Goal: Task Accomplishment & Management: Complete application form

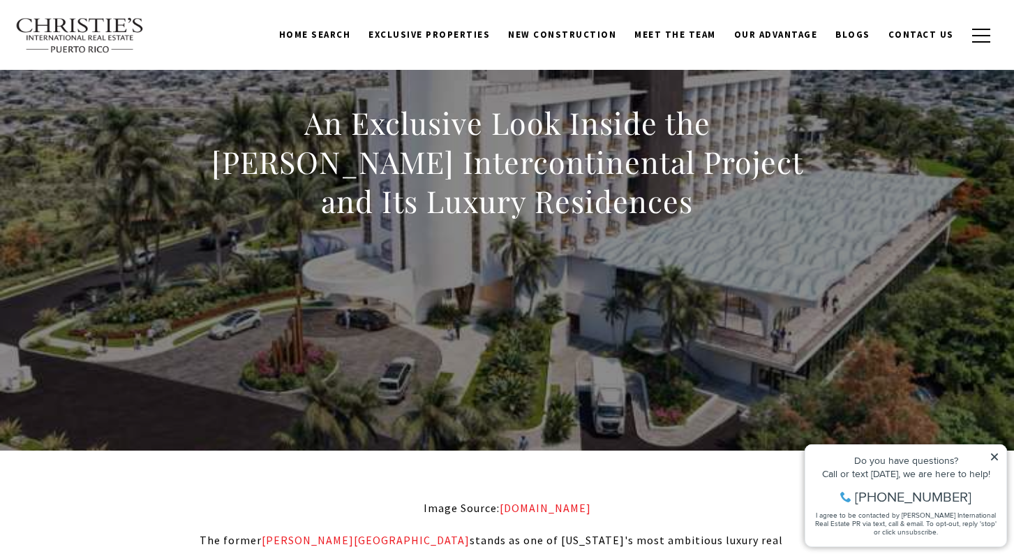
scroll to position [108, 0]
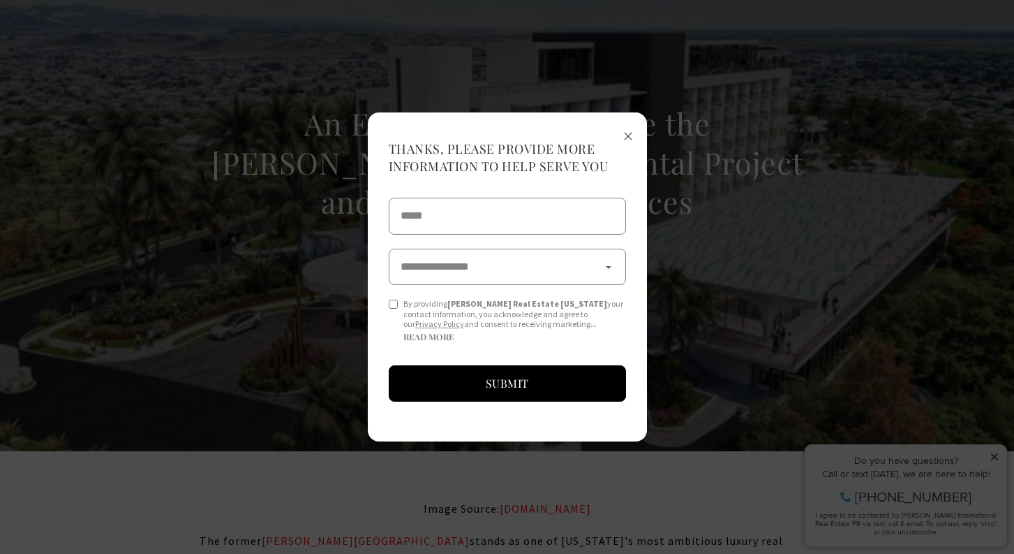
click at [632, 135] on span "×" at bounding box center [628, 135] width 10 height 26
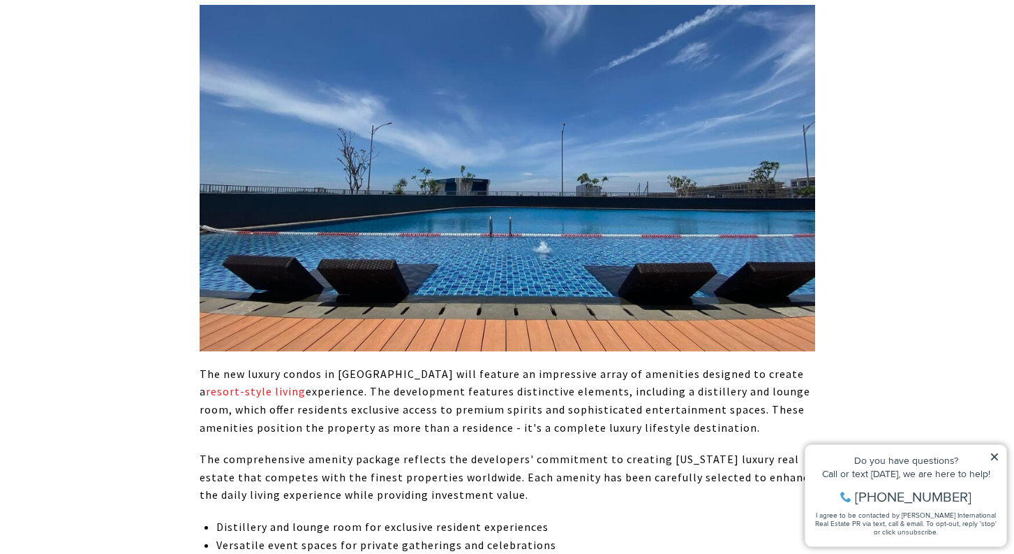
scroll to position [1973, 0]
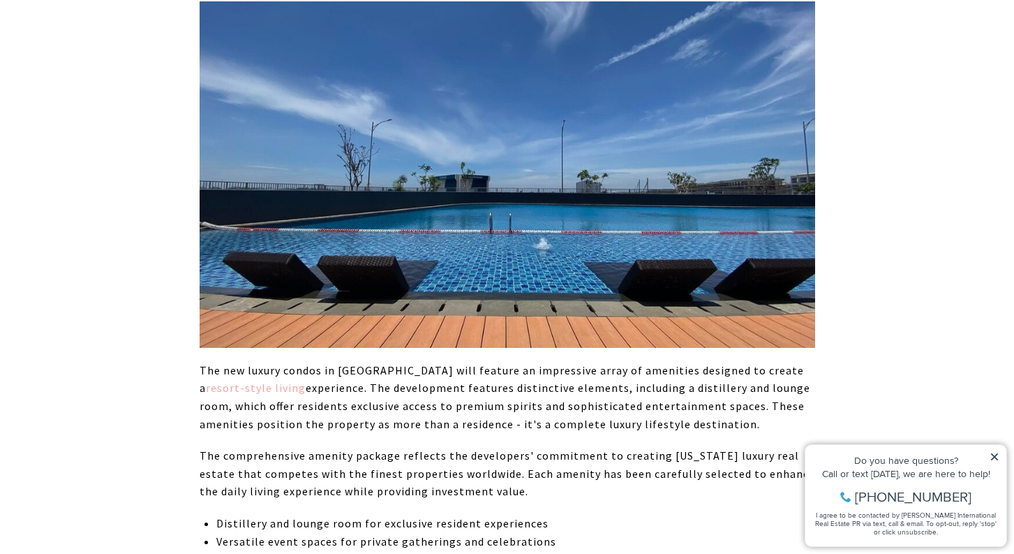
click at [306, 380] on link "resort-style living" at bounding box center [256, 387] width 100 height 14
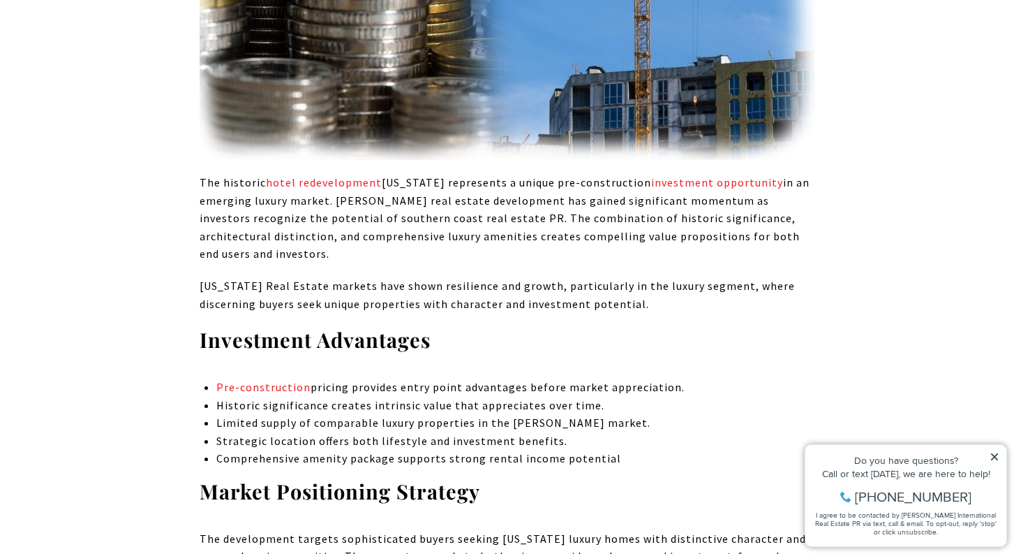
scroll to position [3638, 0]
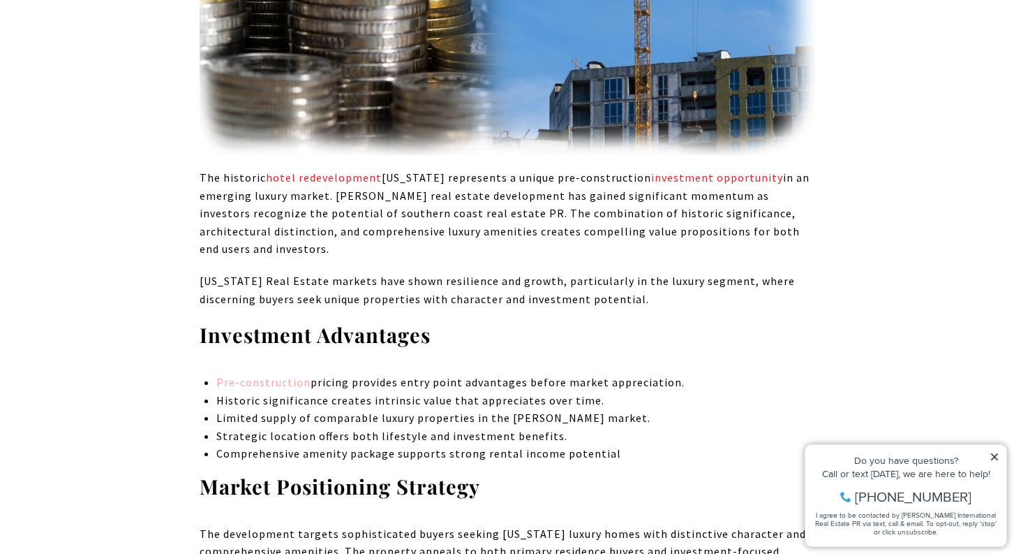
click at [265, 375] on link "Pre-construction" at bounding box center [263, 382] width 94 height 14
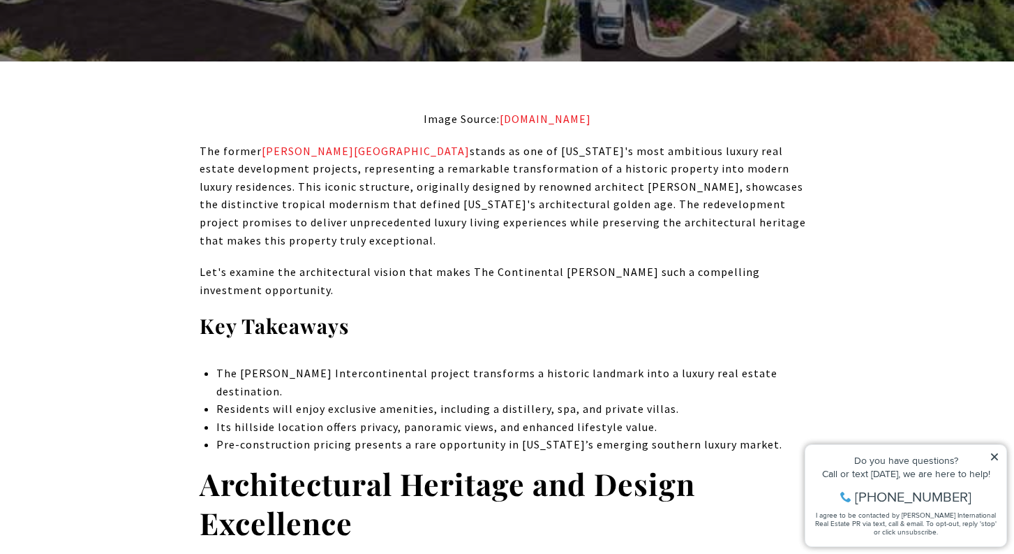
scroll to position [502, 0]
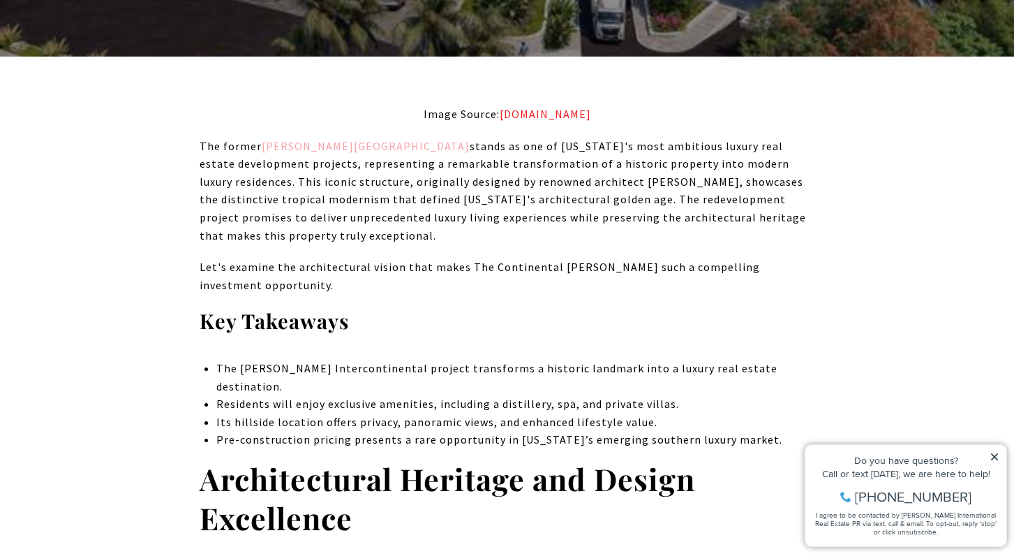
click at [380, 142] on link "Ponce Intercontinental Hotel" at bounding box center [366, 146] width 208 height 14
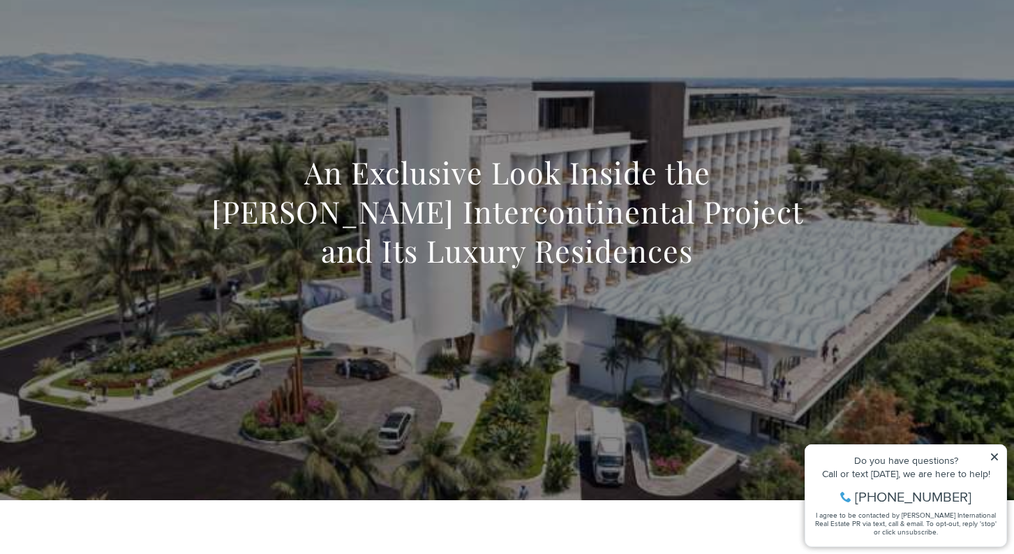
scroll to position [0, 0]
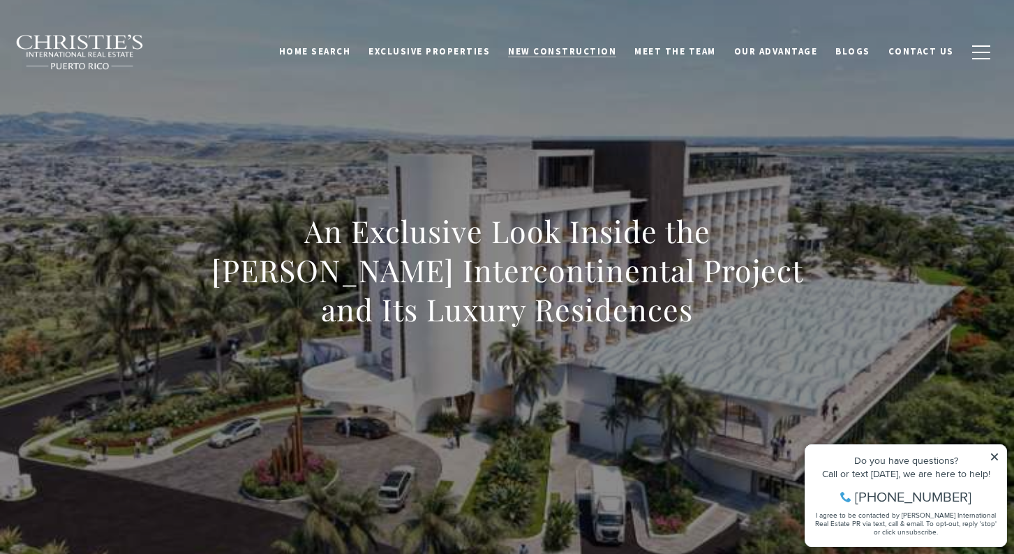
click at [574, 54] on span "New Construction" at bounding box center [562, 51] width 108 height 12
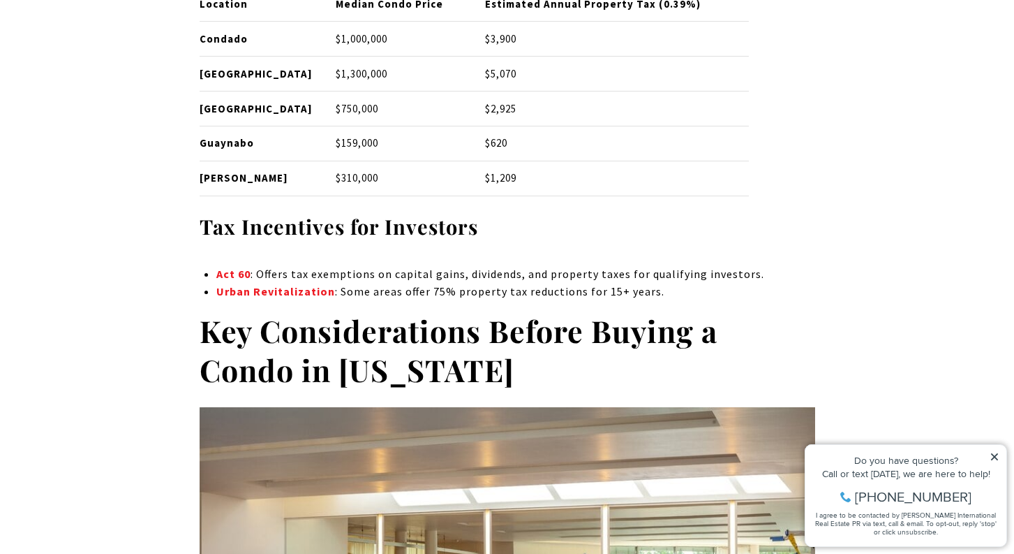
scroll to position [3815, 0]
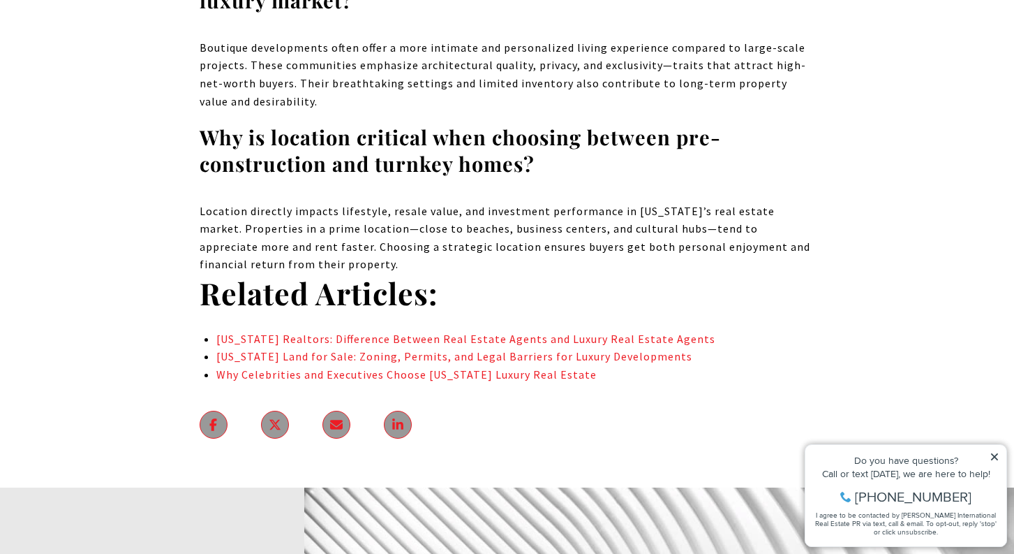
scroll to position [8224, 0]
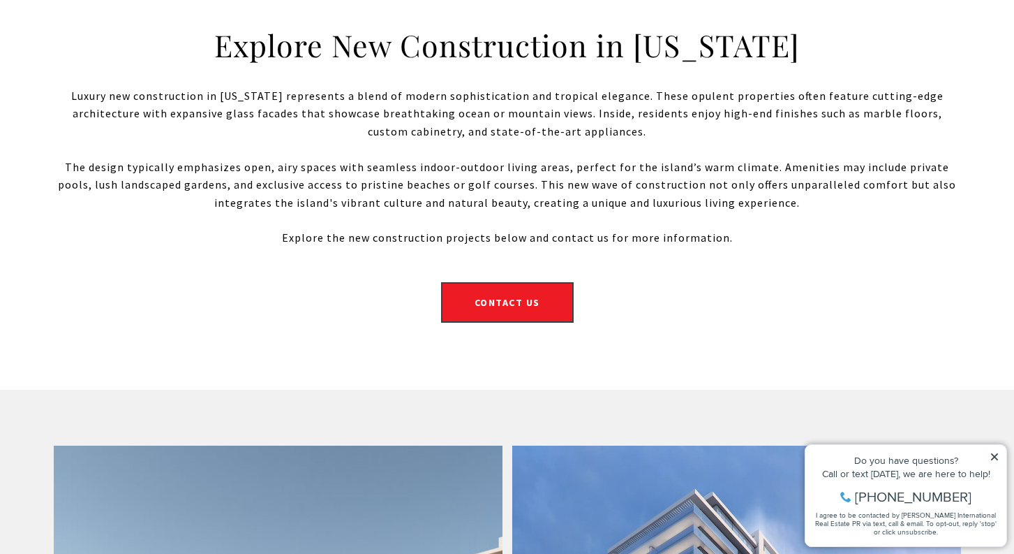
scroll to position [461, 0]
click at [550, 297] on link "Contact Us" at bounding box center [507, 301] width 133 height 40
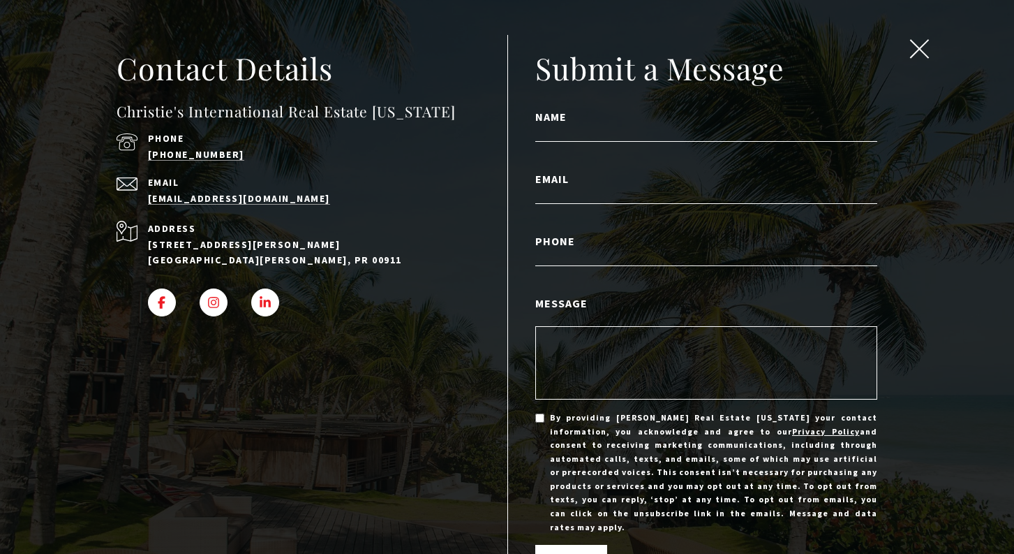
click at [608, 122] on label "Name" at bounding box center [706, 117] width 342 height 18
click at [608, 124] on input "Name" at bounding box center [706, 133] width 342 height 18
type input "**********"
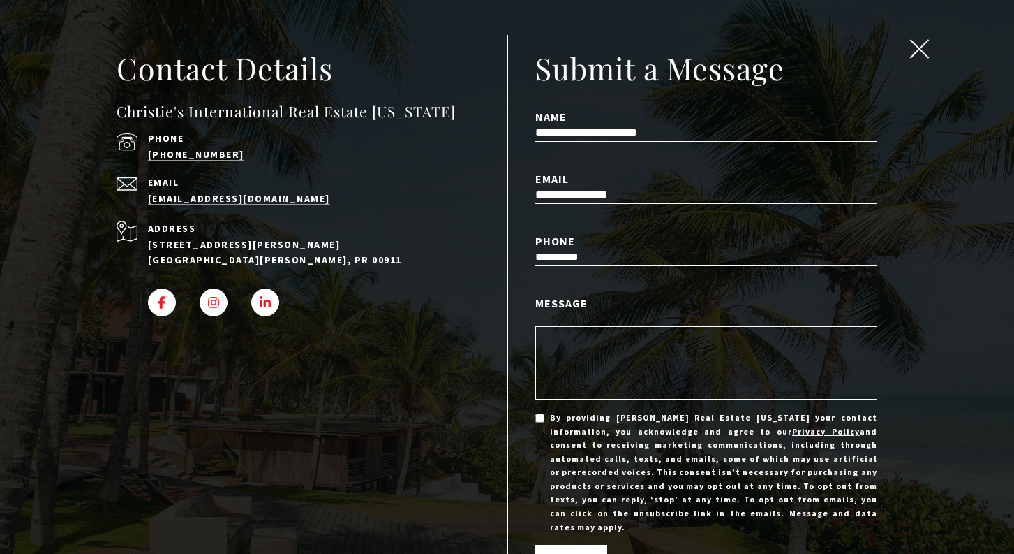
click at [604, 366] on textarea "Message" at bounding box center [706, 362] width 342 height 73
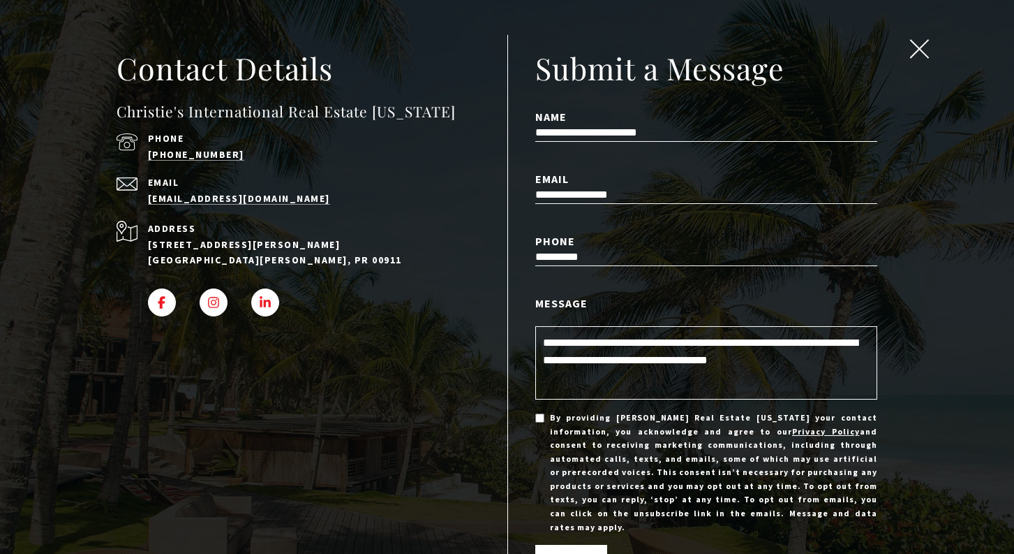
type textarea "**********"
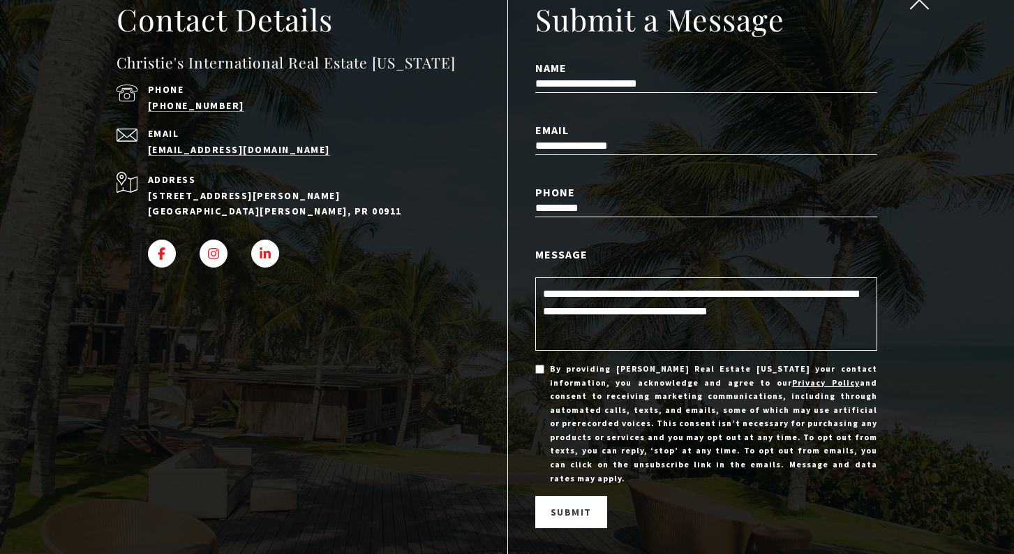
scroll to position [75, 0]
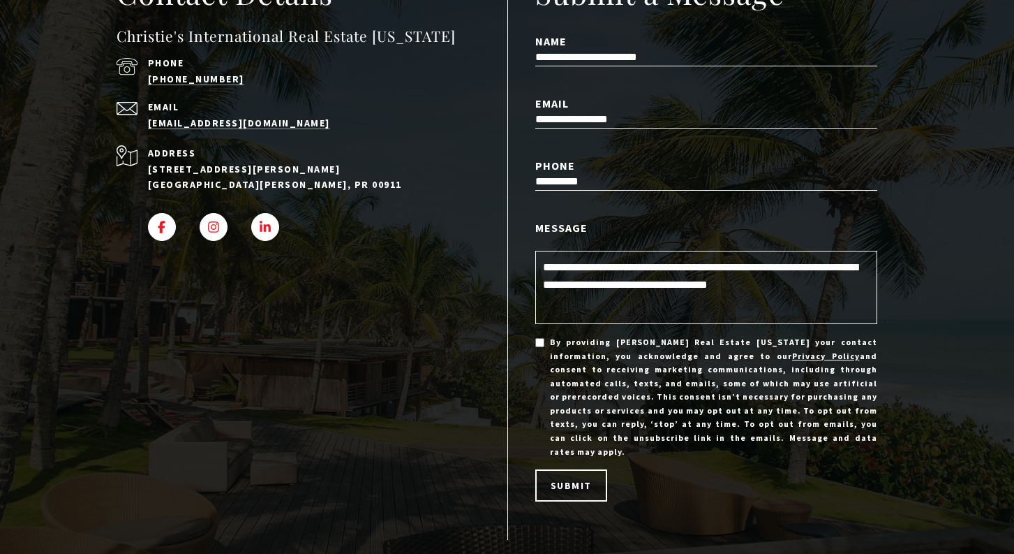
click at [557, 479] on span "Submit" at bounding box center [571, 485] width 41 height 13
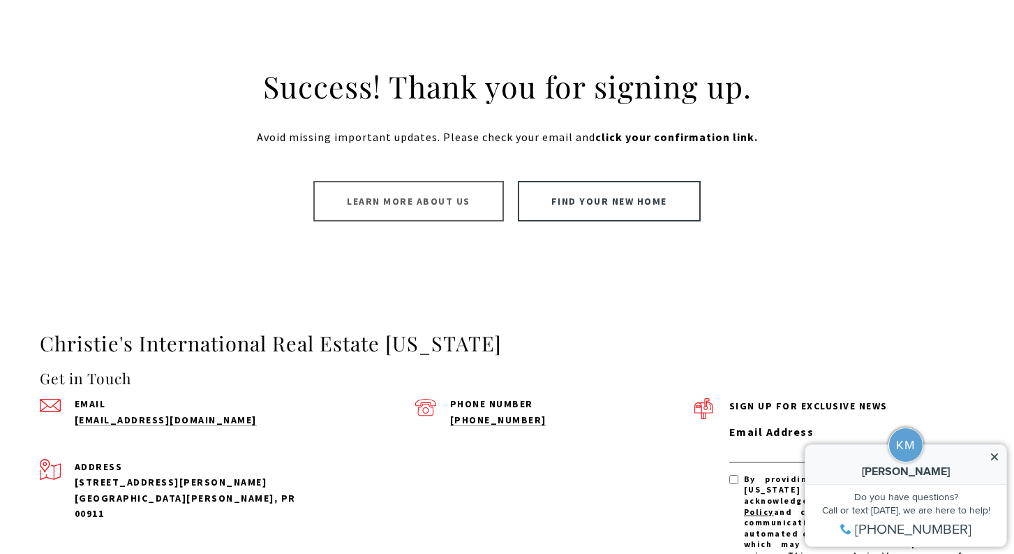
click at [579, 209] on link "Find your new home" at bounding box center [609, 201] width 183 height 40
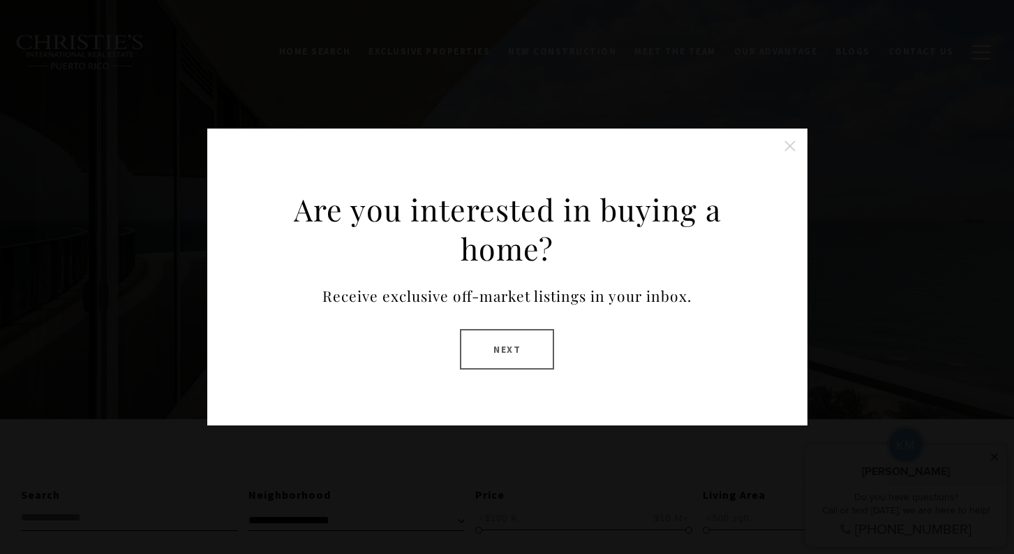
click at [795, 140] on button "Close this option" at bounding box center [790, 146] width 28 height 28
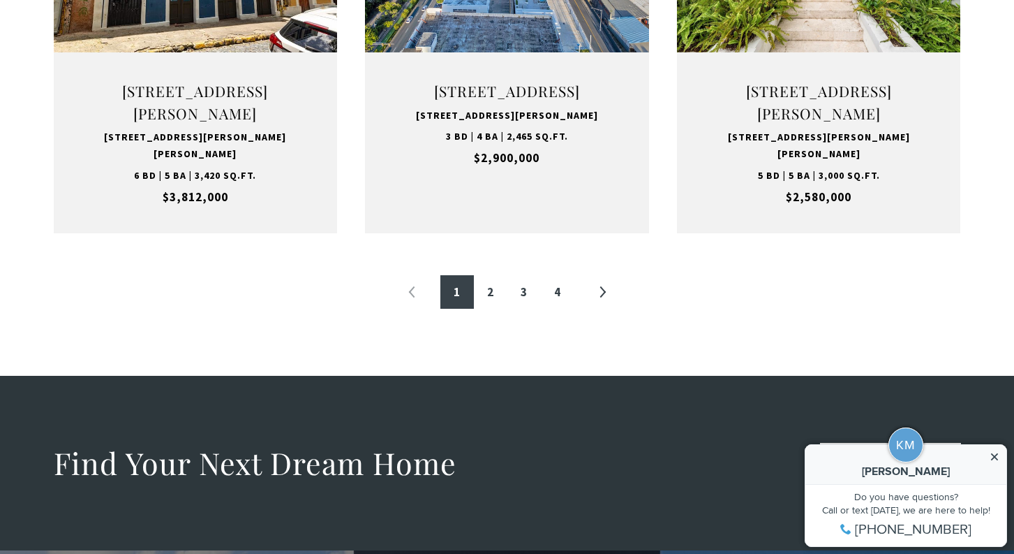
scroll to position [1709, 0]
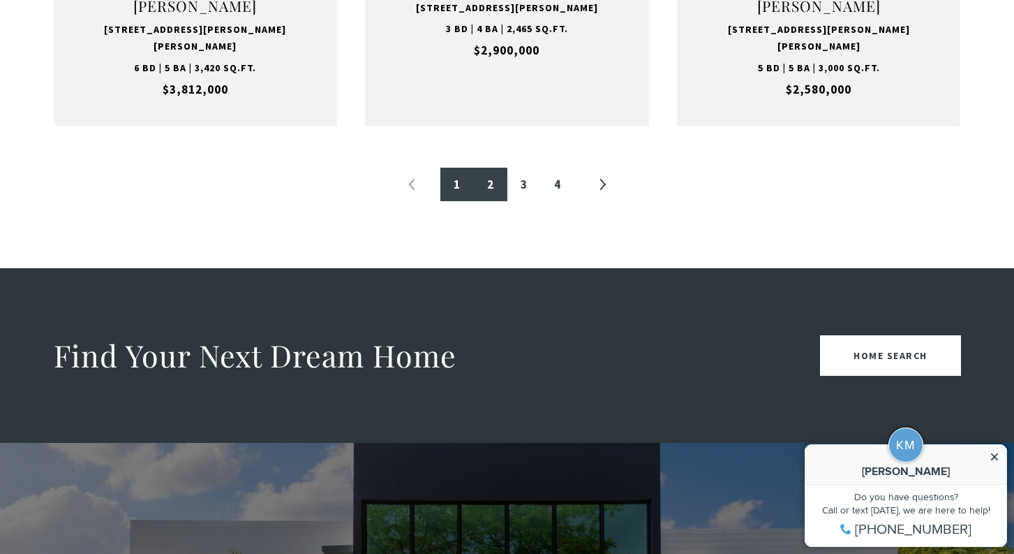
click at [491, 200] on link "2" at bounding box center [491, 185] width 34 height 34
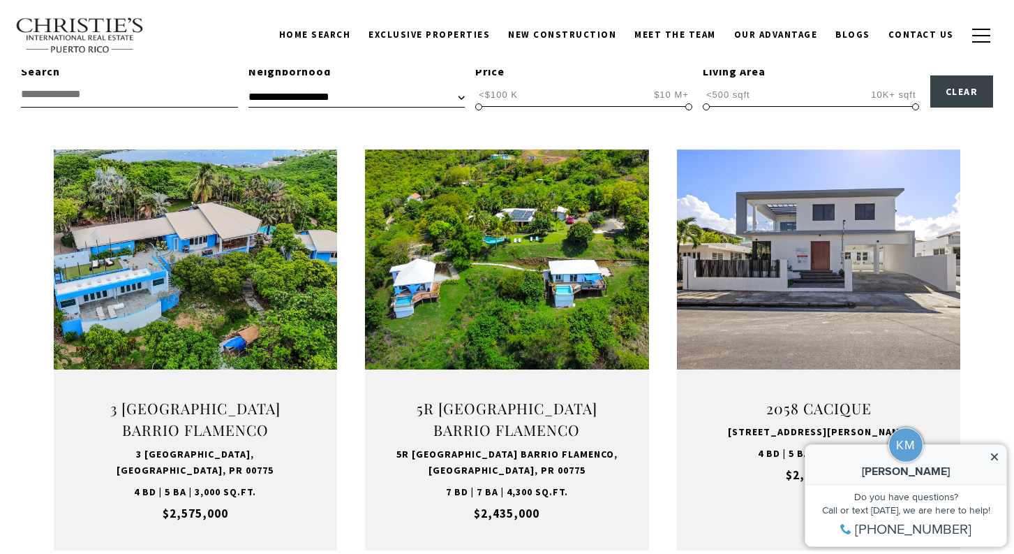
scroll to position [419, 0]
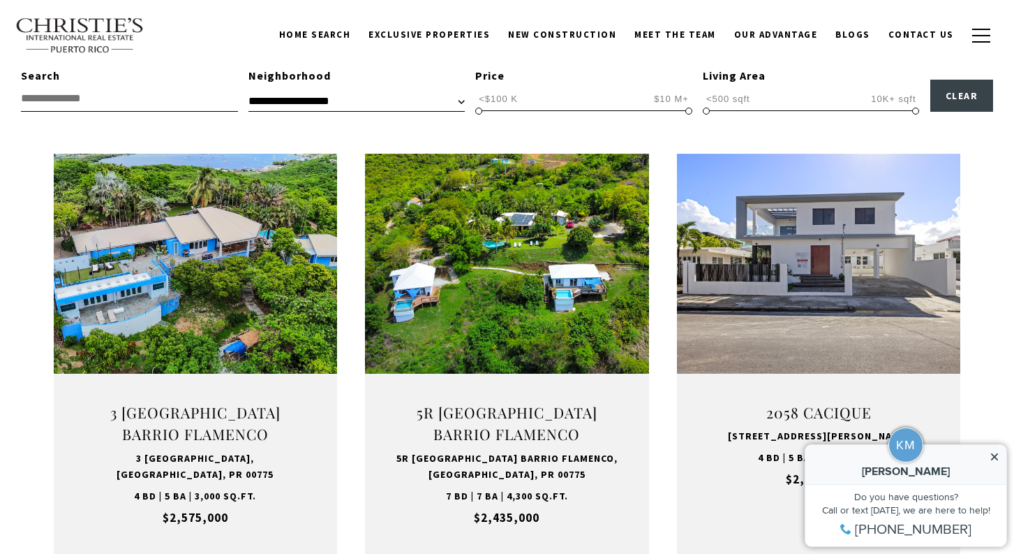
click at [998, 459] on icon at bounding box center [994, 456] width 7 height 7
click at [992, 456] on icon at bounding box center [995, 457] width 10 height 10
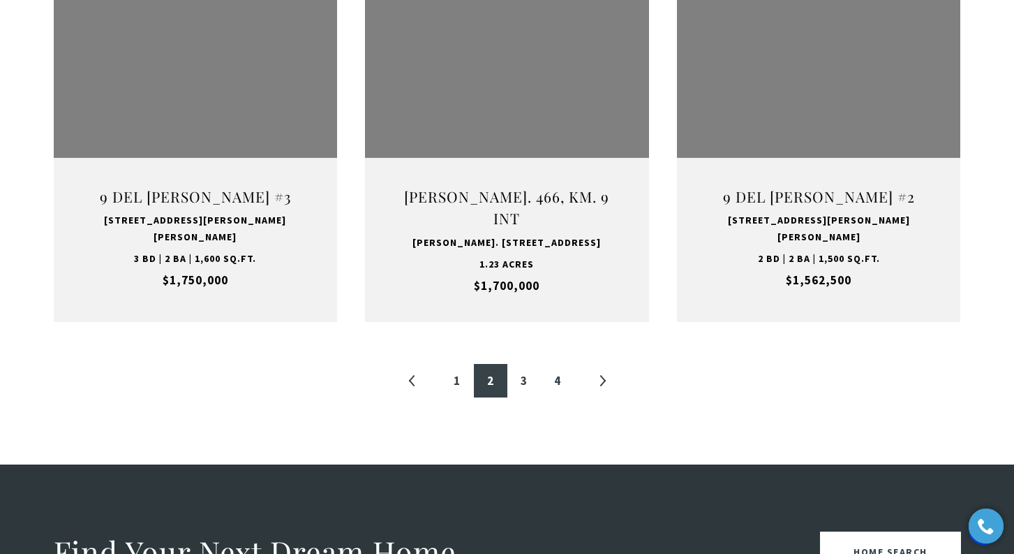
scroll to position [1517, 0]
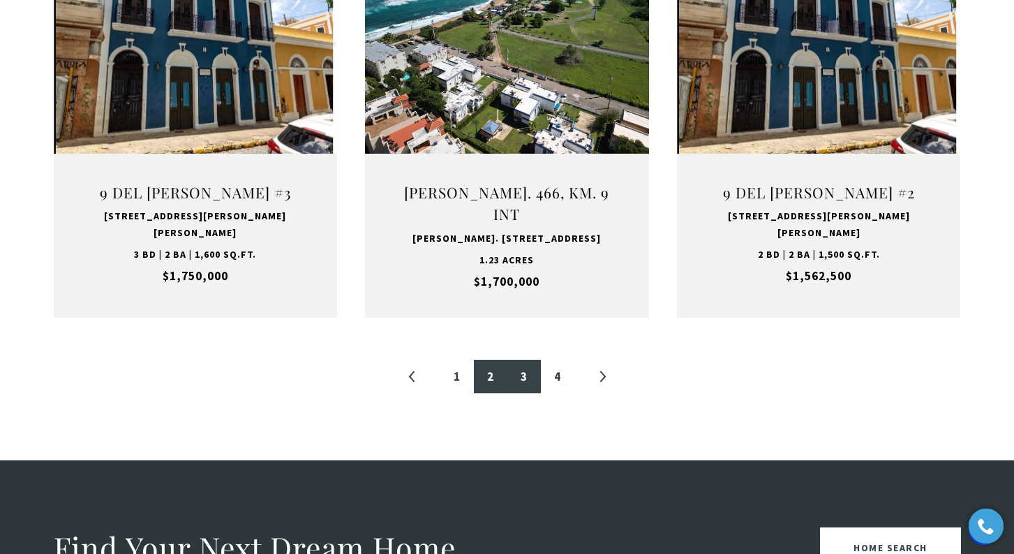
click at [527, 360] on link "3" at bounding box center [524, 377] width 34 height 34
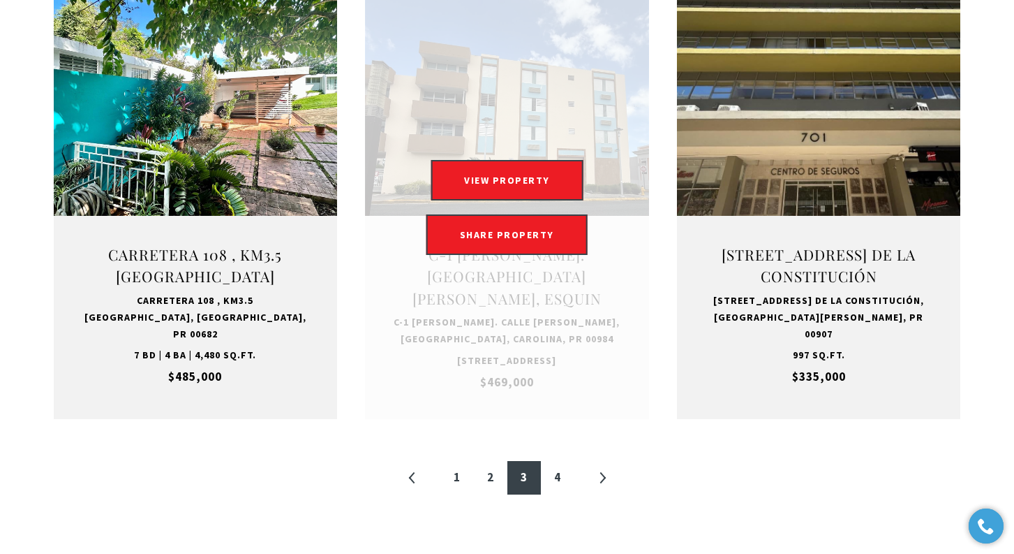
scroll to position [1461, 0]
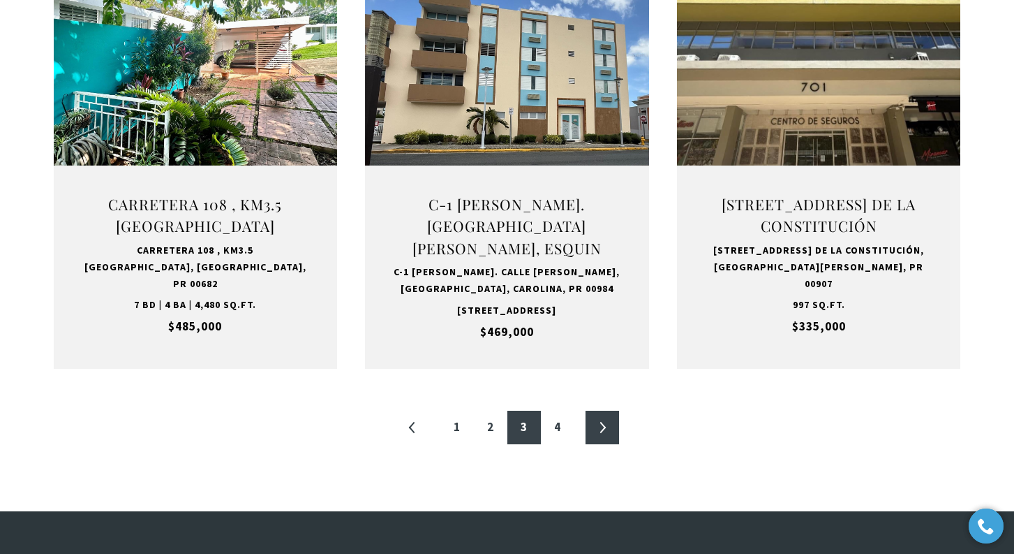
click at [605, 444] on link "»" at bounding box center [603, 427] width 34 height 34
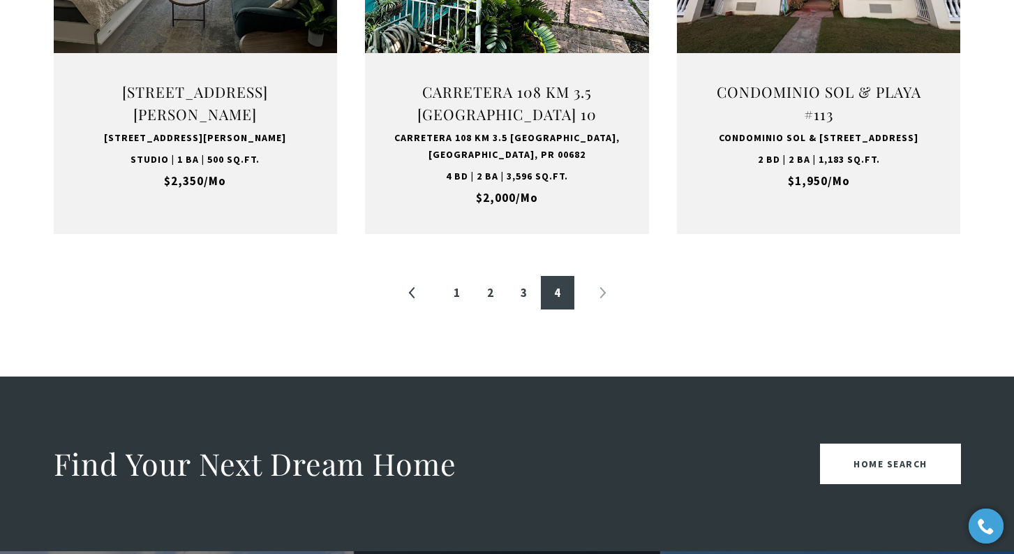
scroll to position [1614, 0]
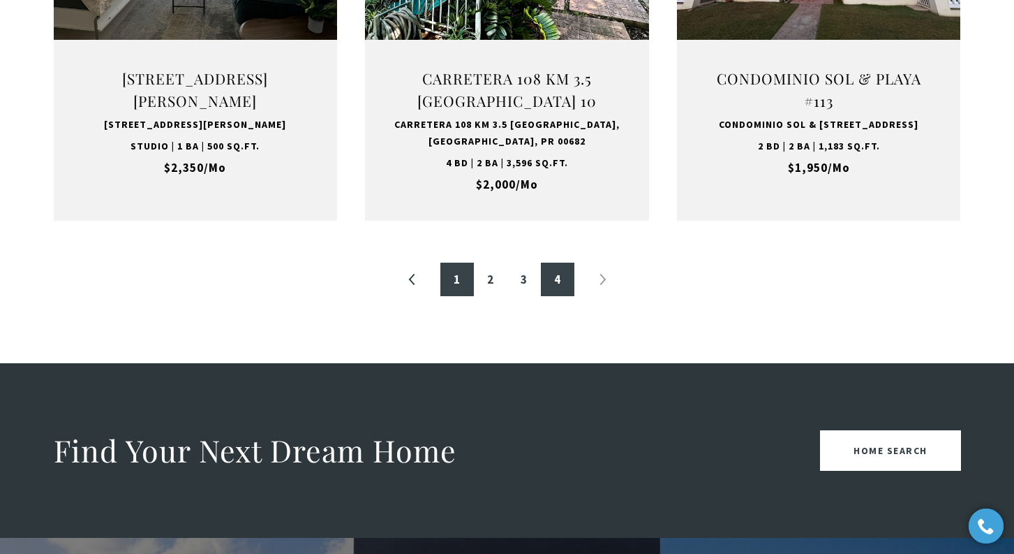
click at [453, 296] on link "1" at bounding box center [457, 279] width 34 height 34
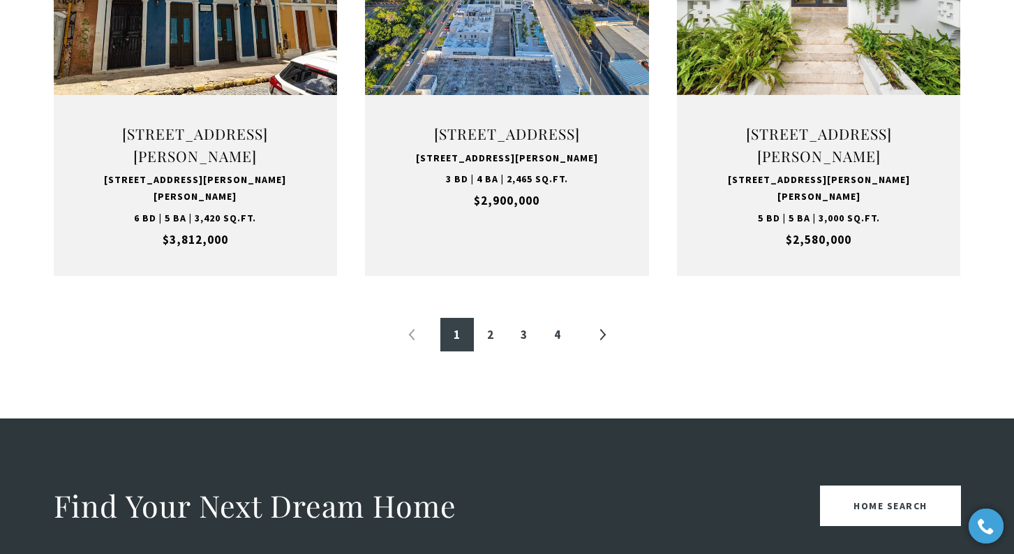
scroll to position [1601, 0]
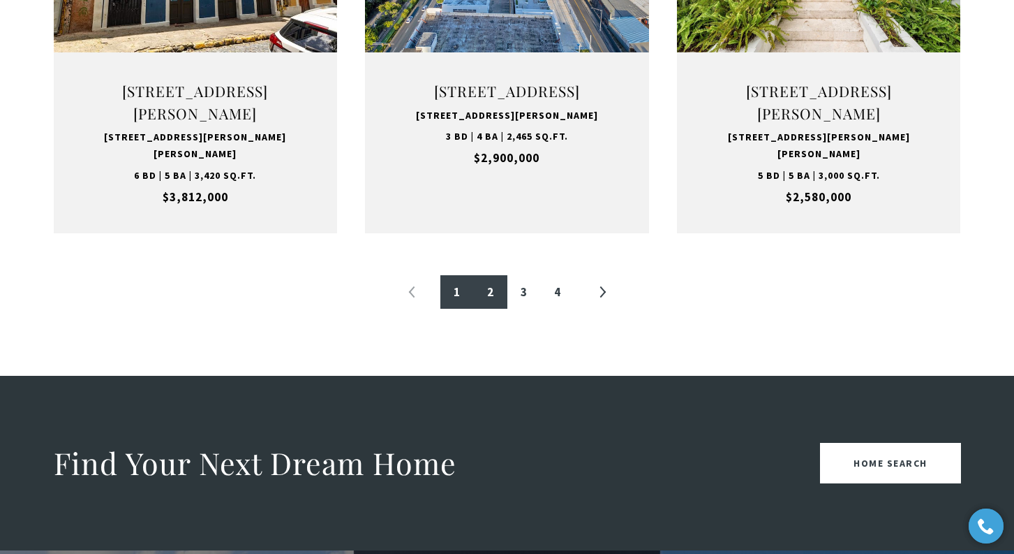
click at [497, 309] on link "2" at bounding box center [491, 292] width 34 height 34
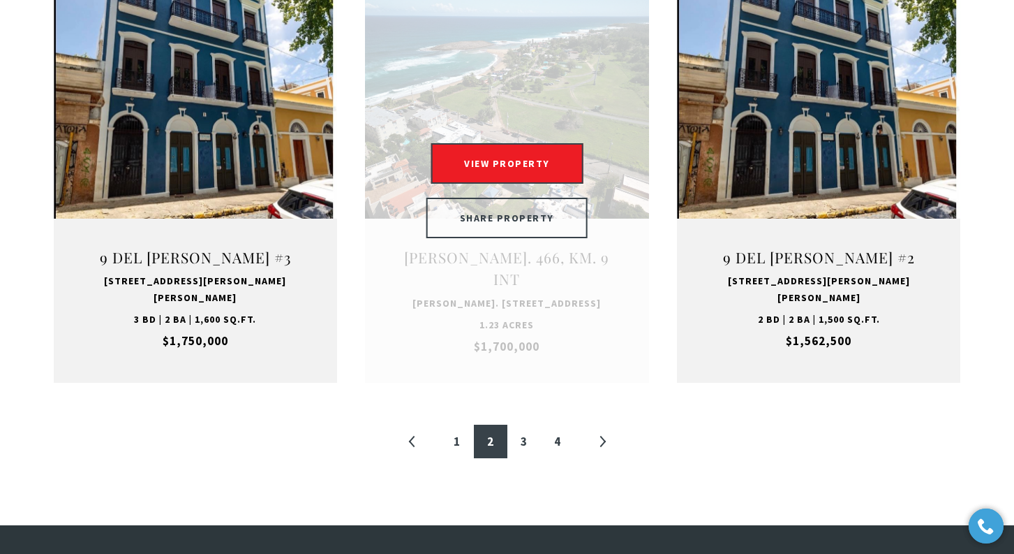
scroll to position [1461, 0]
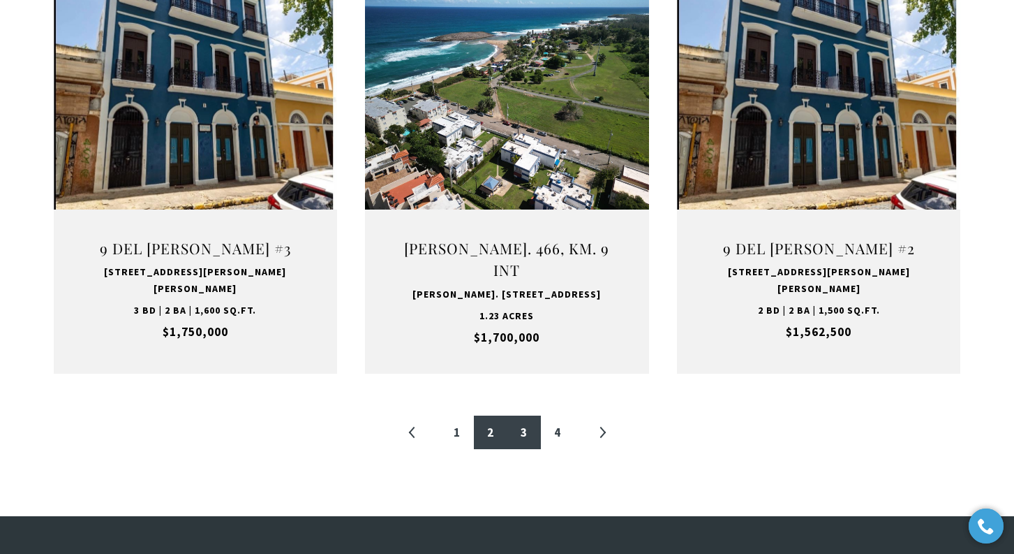
click at [534, 417] on link "3" at bounding box center [524, 432] width 34 height 34
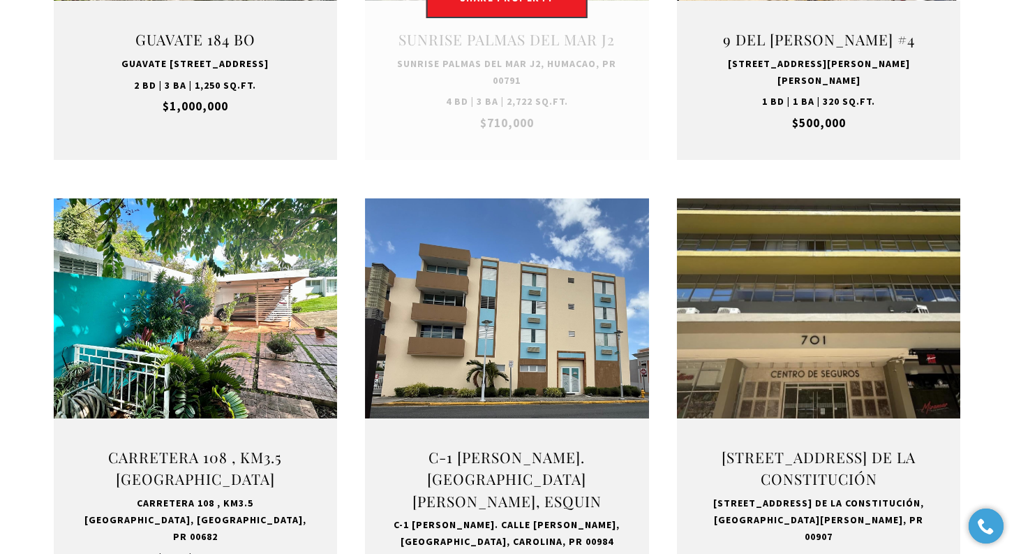
scroll to position [1319, 0]
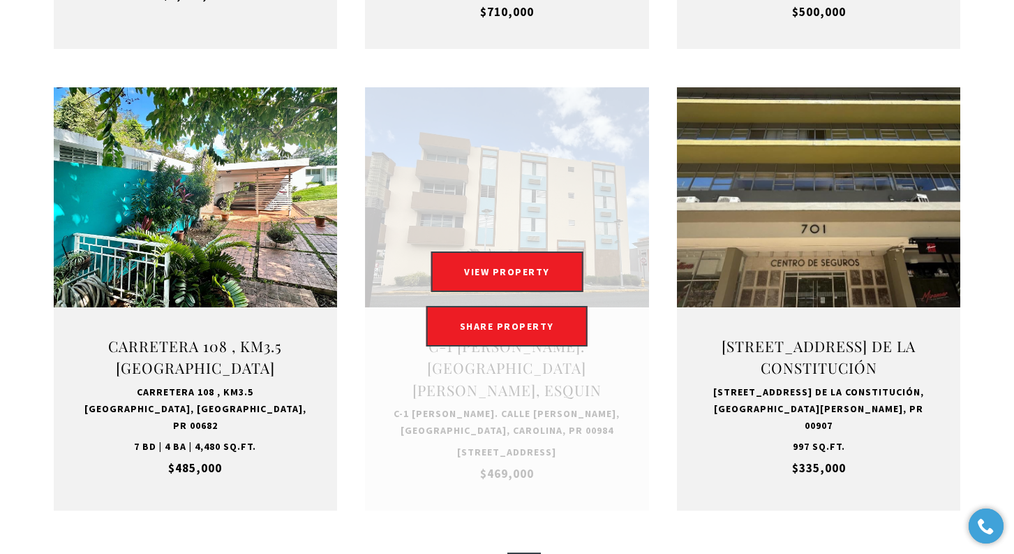
click at [549, 171] on link "Open this option" at bounding box center [507, 298] width 284 height 423
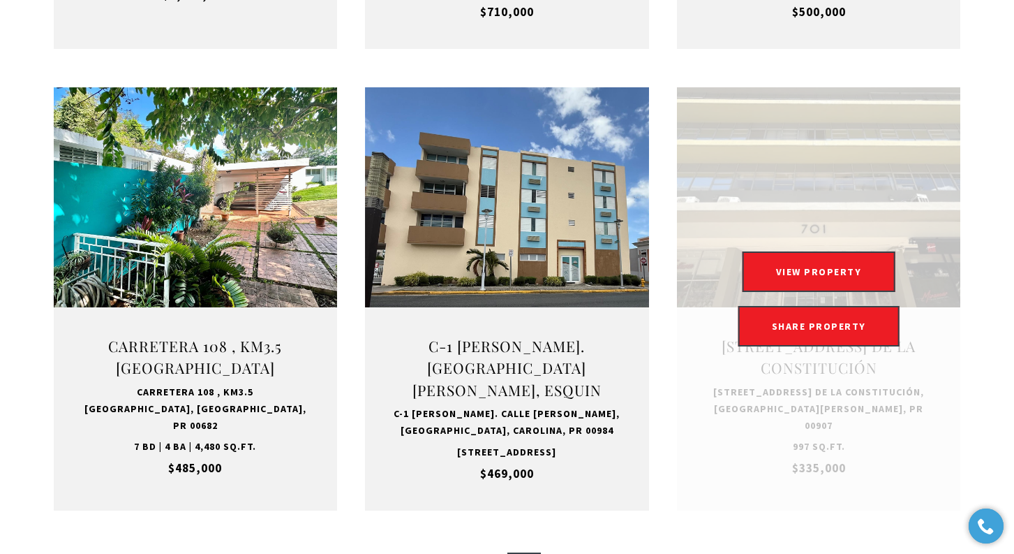
click at [811, 244] on link "Open this option" at bounding box center [819, 298] width 284 height 423
click at [841, 510] on link "Open this option" at bounding box center [819, 298] width 284 height 423
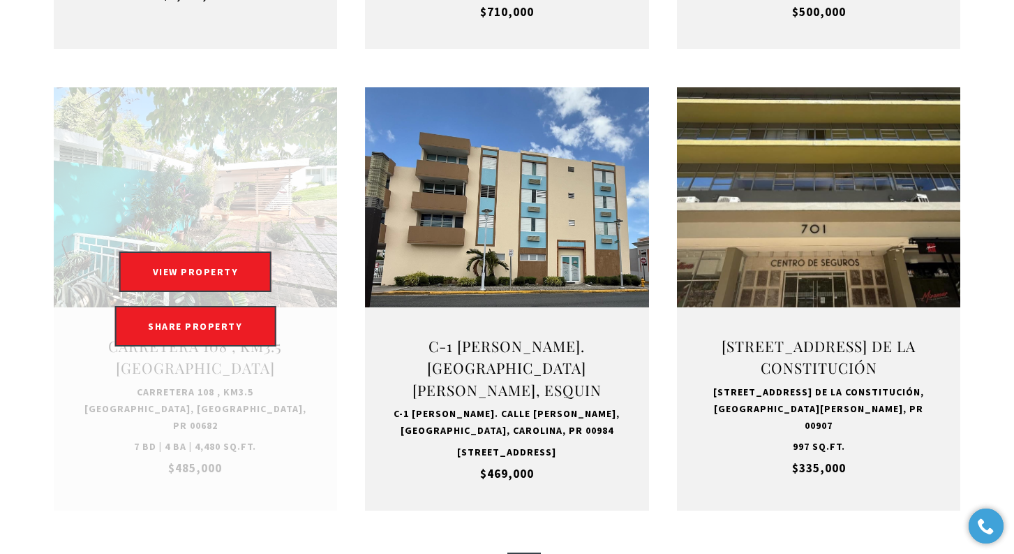
click at [156, 242] on link "Open this option" at bounding box center [196, 298] width 284 height 423
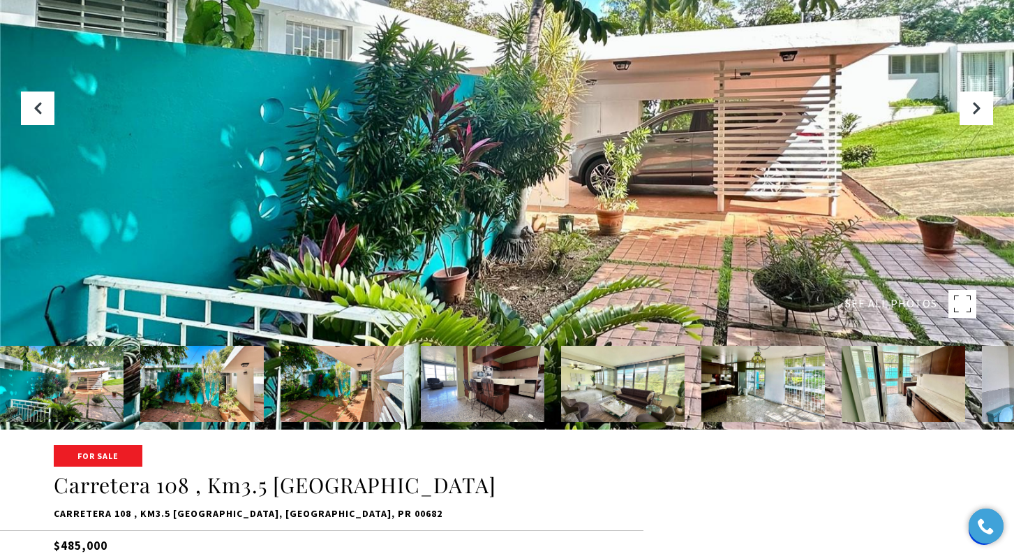
scroll to position [127, 0]
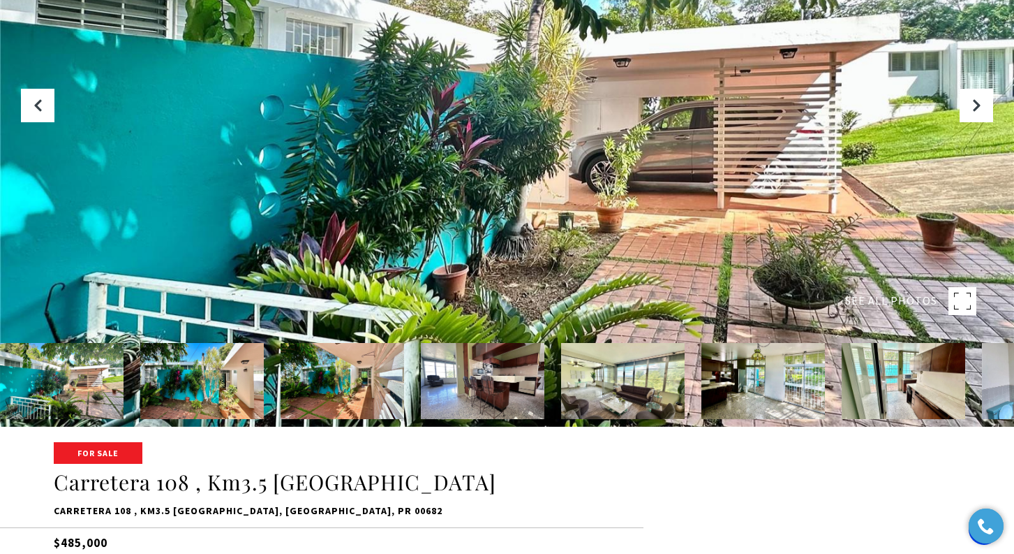
click at [84, 381] on img at bounding box center [62, 381] width 124 height 76
click at [973, 99] on icon "Next Slide" at bounding box center [977, 105] width 14 height 14
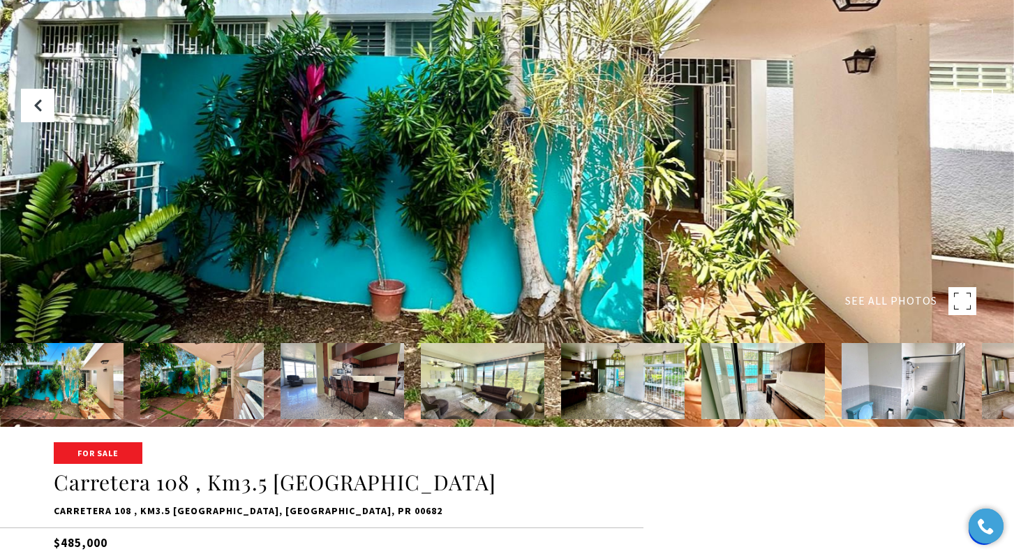
click at [974, 99] on icon "Next Slide" at bounding box center [977, 105] width 14 height 14
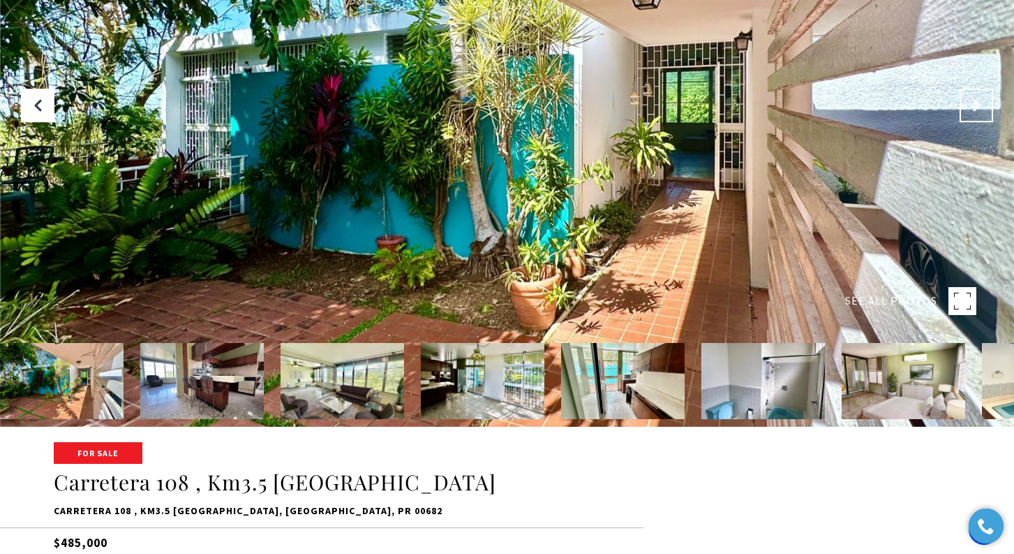
click at [974, 99] on icon "Next Slide" at bounding box center [977, 105] width 14 height 14
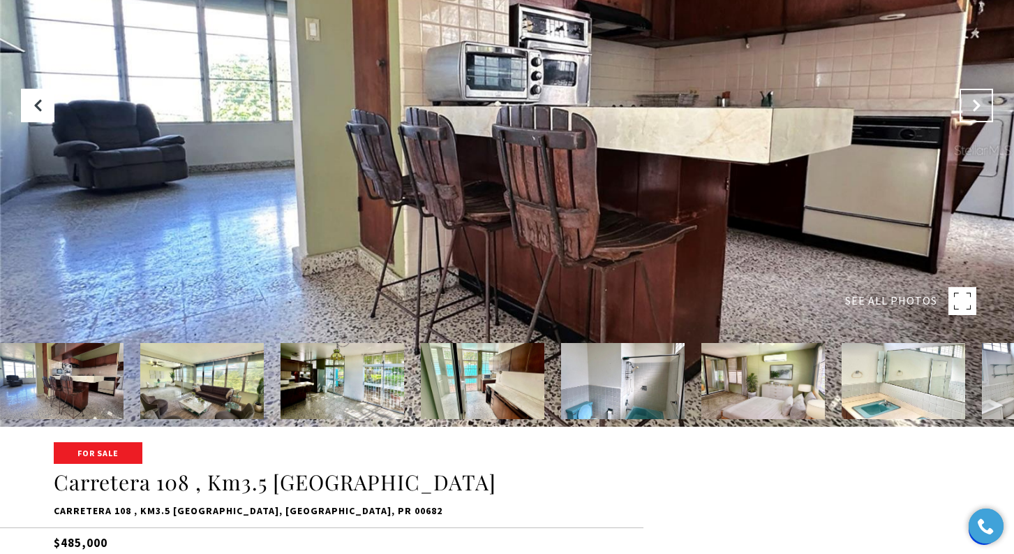
click at [974, 99] on icon "Next Slide" at bounding box center [977, 105] width 14 height 14
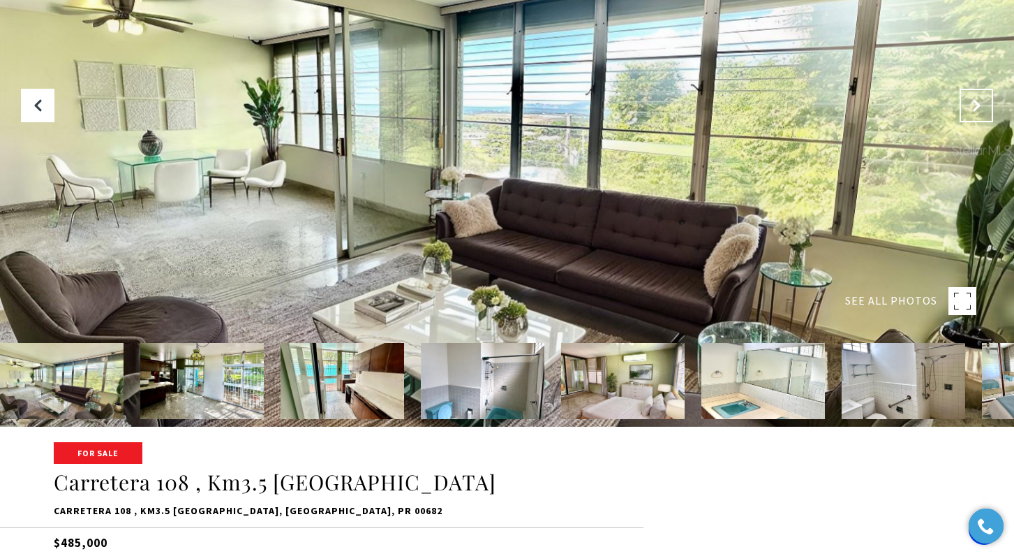
click at [974, 99] on icon "Next Slide" at bounding box center [977, 105] width 14 height 14
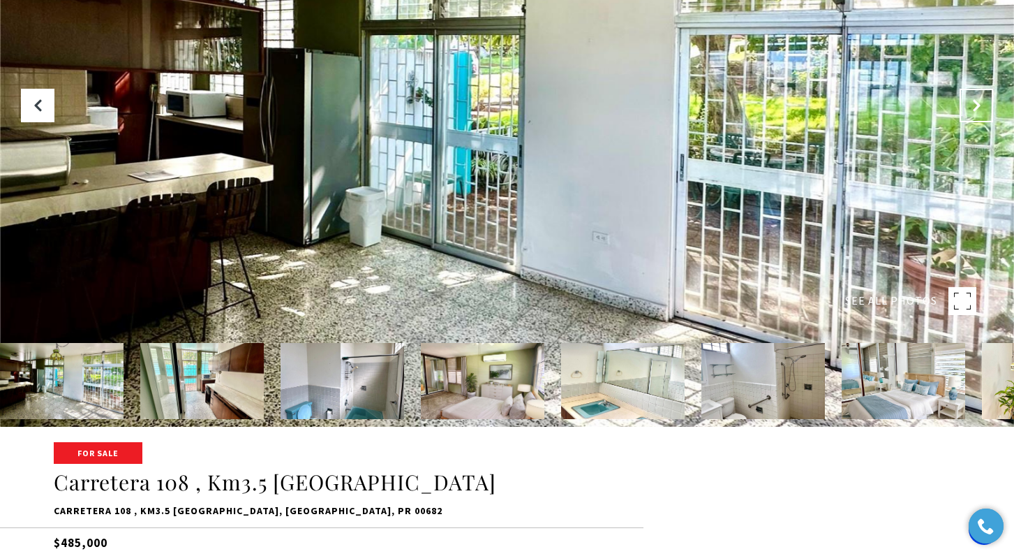
click at [974, 99] on icon "Next Slide" at bounding box center [977, 105] width 14 height 14
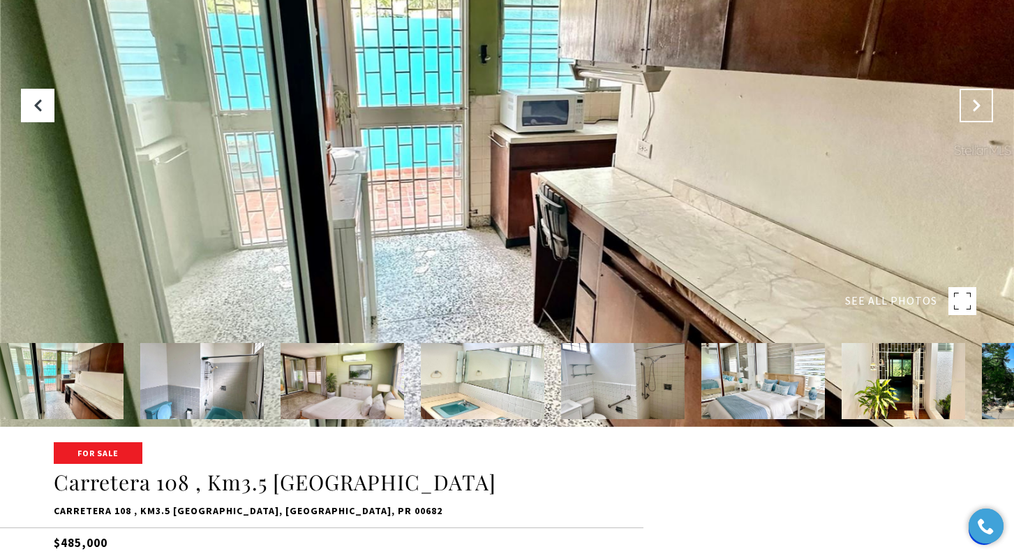
click at [974, 99] on icon "Next Slide" at bounding box center [977, 105] width 14 height 14
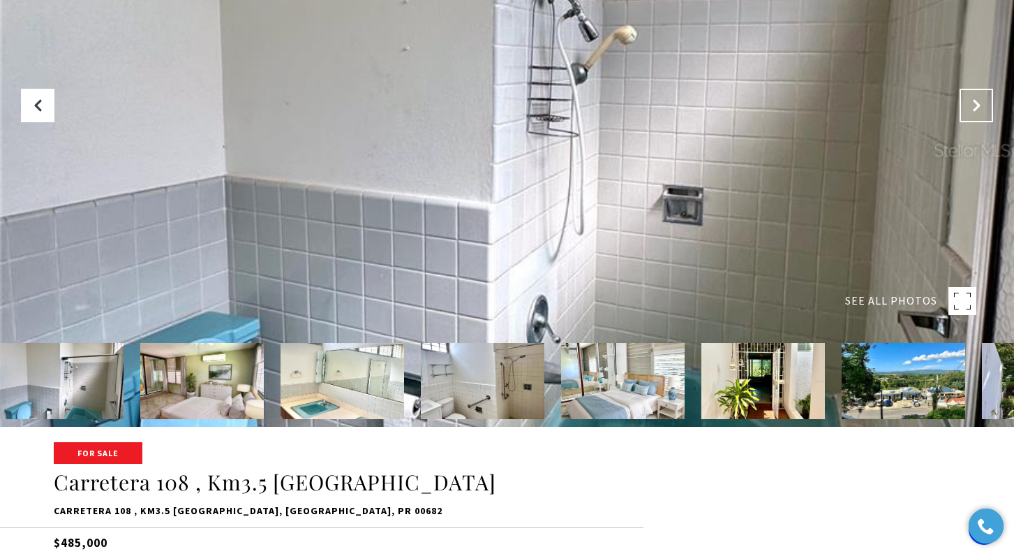
click at [974, 99] on icon "Next Slide" at bounding box center [977, 105] width 14 height 14
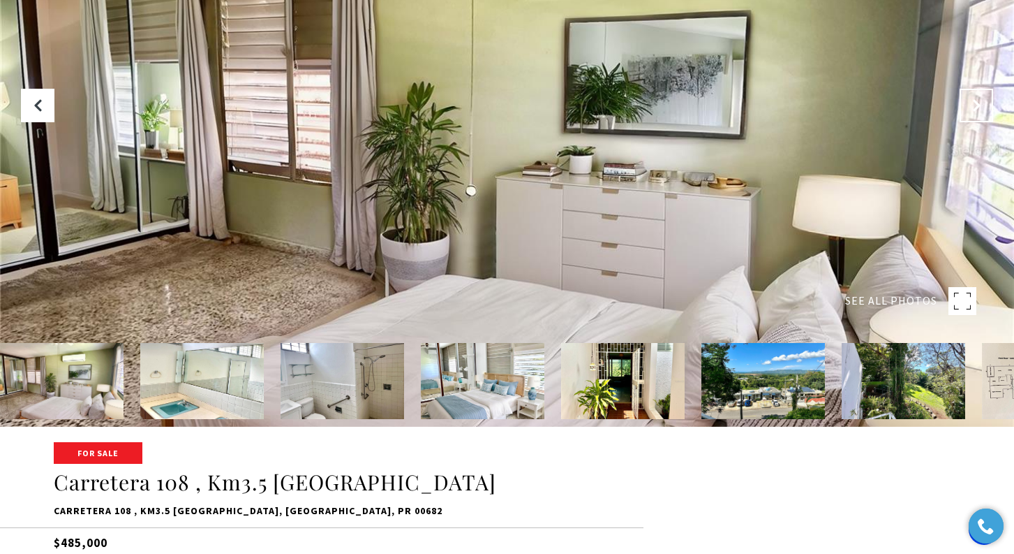
click at [976, 100] on icon "Next Slide" at bounding box center [977, 105] width 14 height 14
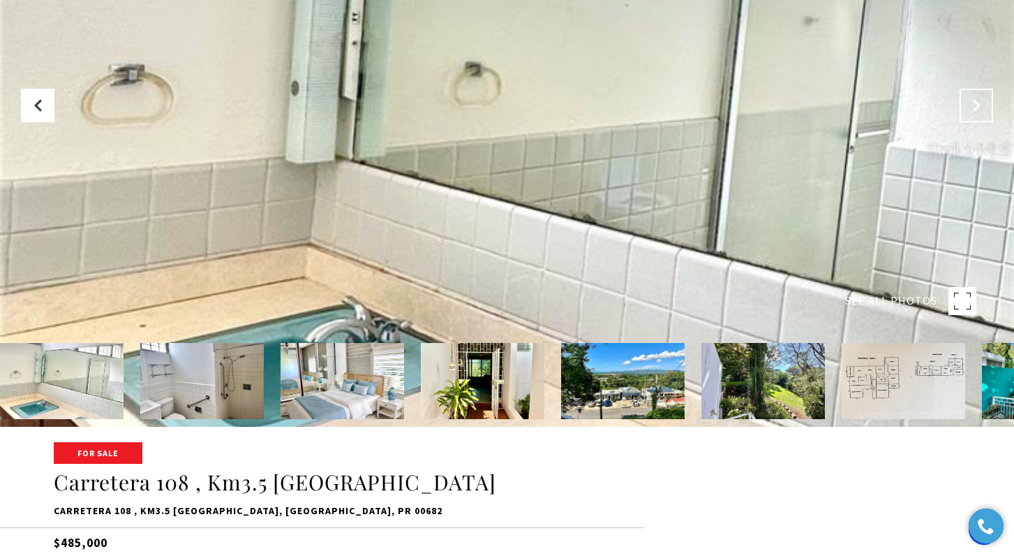
click at [976, 100] on icon "Next Slide" at bounding box center [977, 105] width 14 height 14
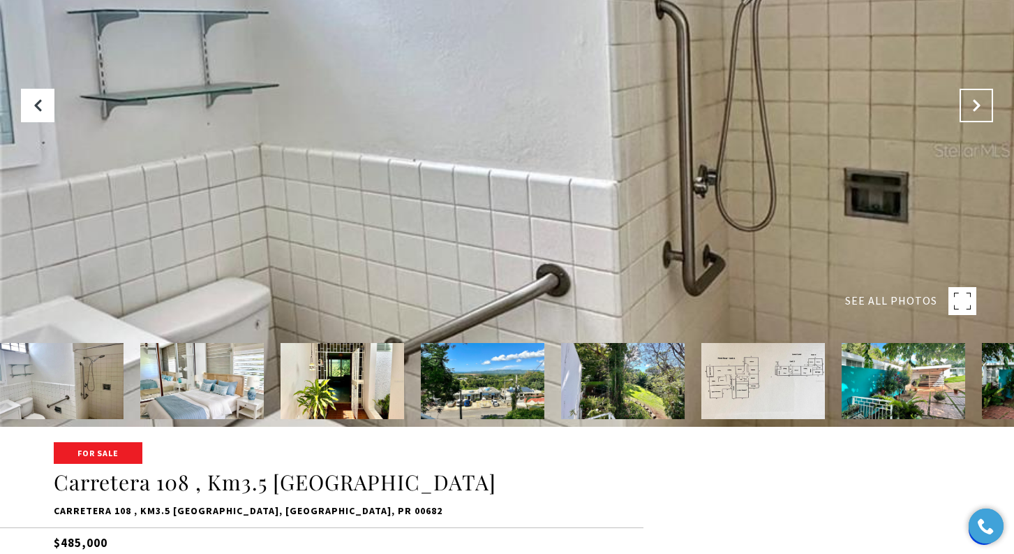
click at [976, 100] on icon "Next Slide" at bounding box center [977, 105] width 14 height 14
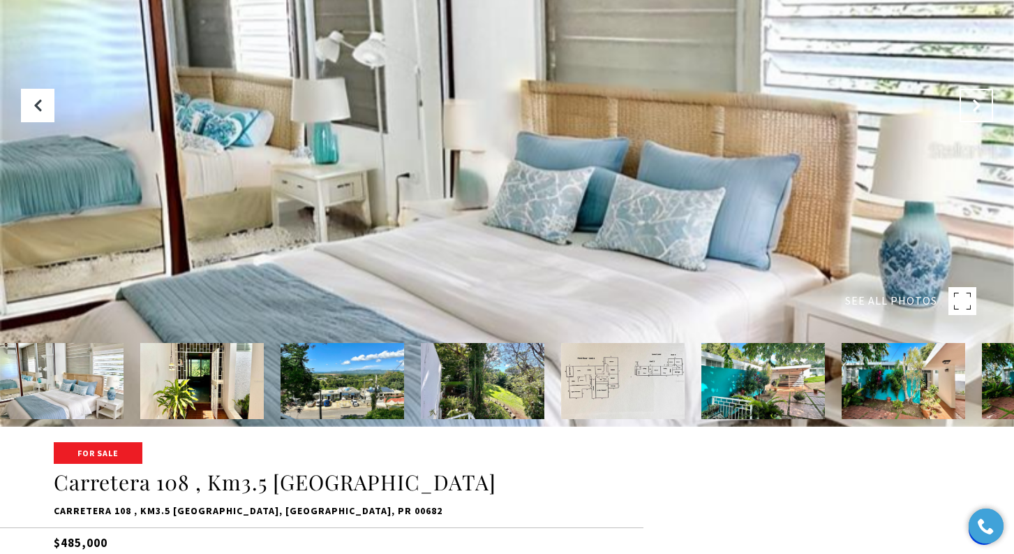
click at [976, 100] on icon "Next Slide" at bounding box center [977, 105] width 14 height 14
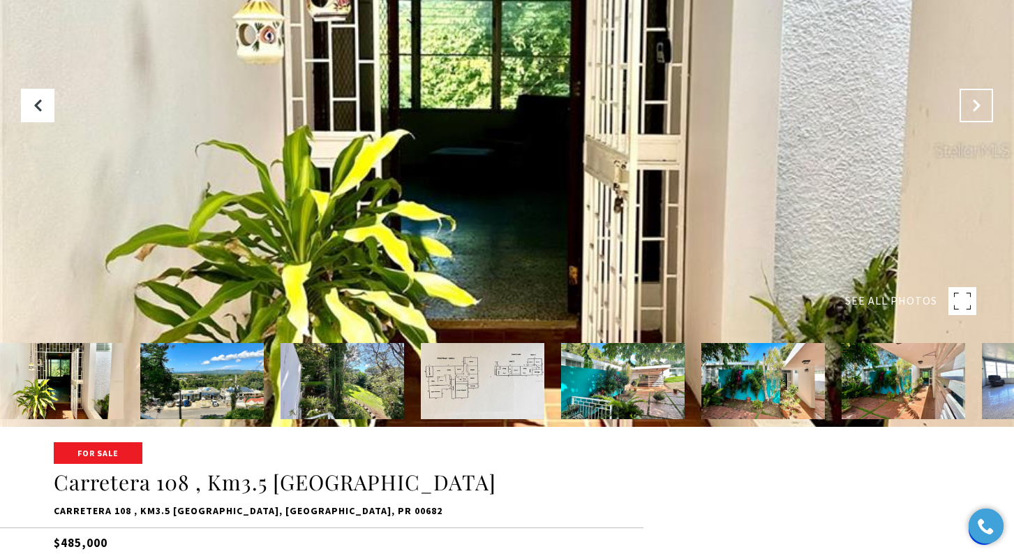
click at [976, 100] on icon "Next Slide" at bounding box center [977, 105] width 14 height 14
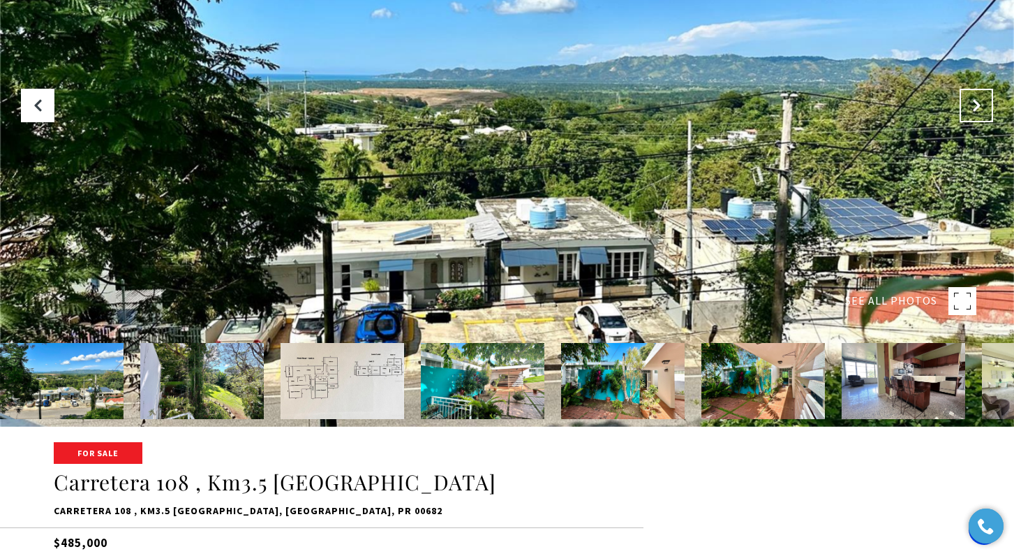
click at [976, 100] on icon "Next Slide" at bounding box center [977, 105] width 14 height 14
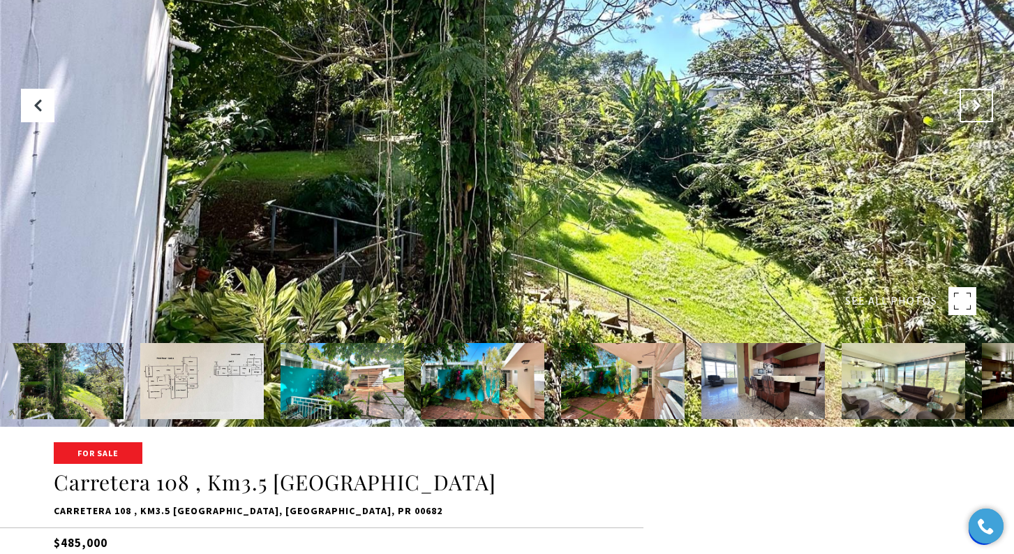
click at [976, 100] on icon "Next Slide" at bounding box center [977, 105] width 14 height 14
